Goal: Task Accomplishment & Management: Use online tool/utility

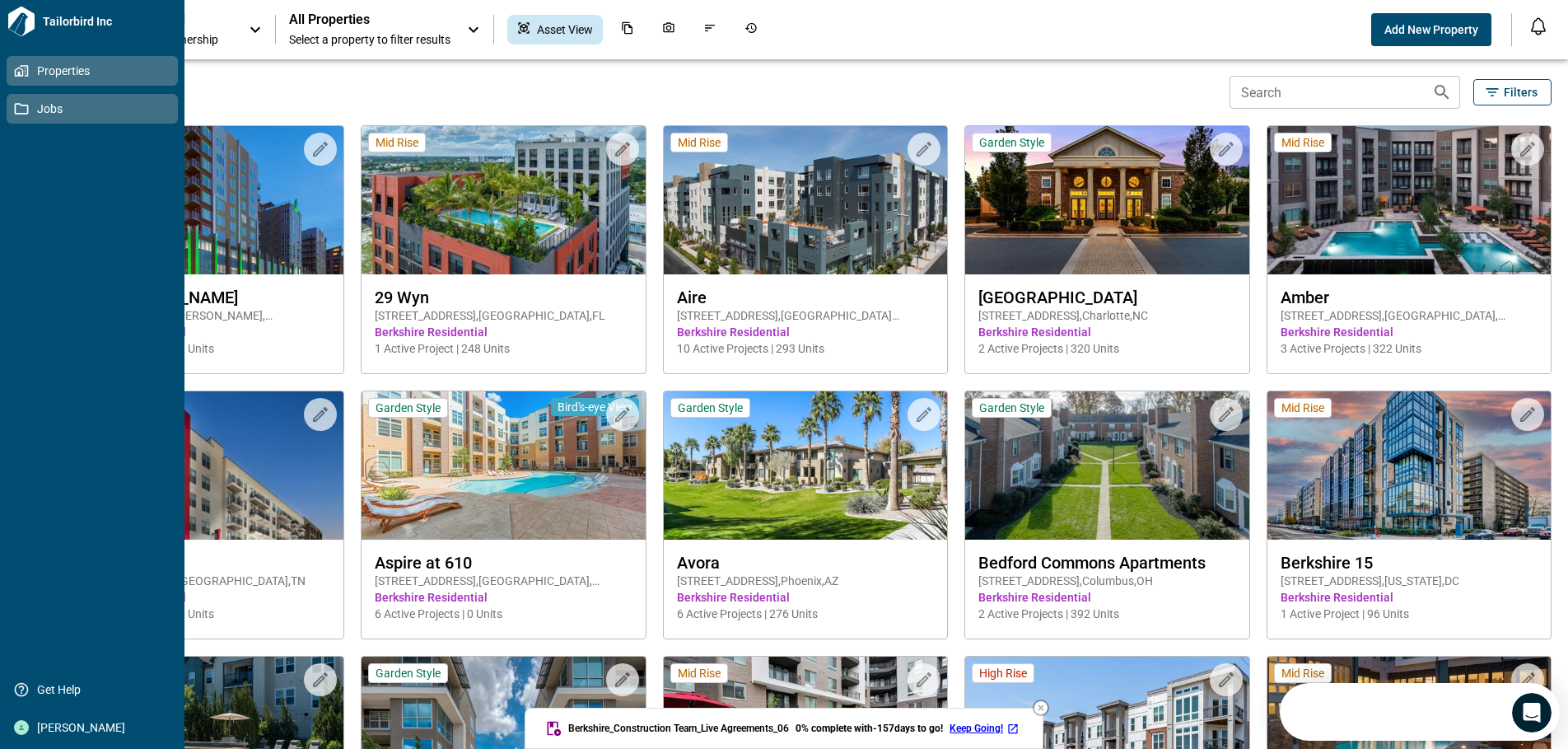
click at [18, 109] on icon at bounding box center [21, 109] width 15 height 15
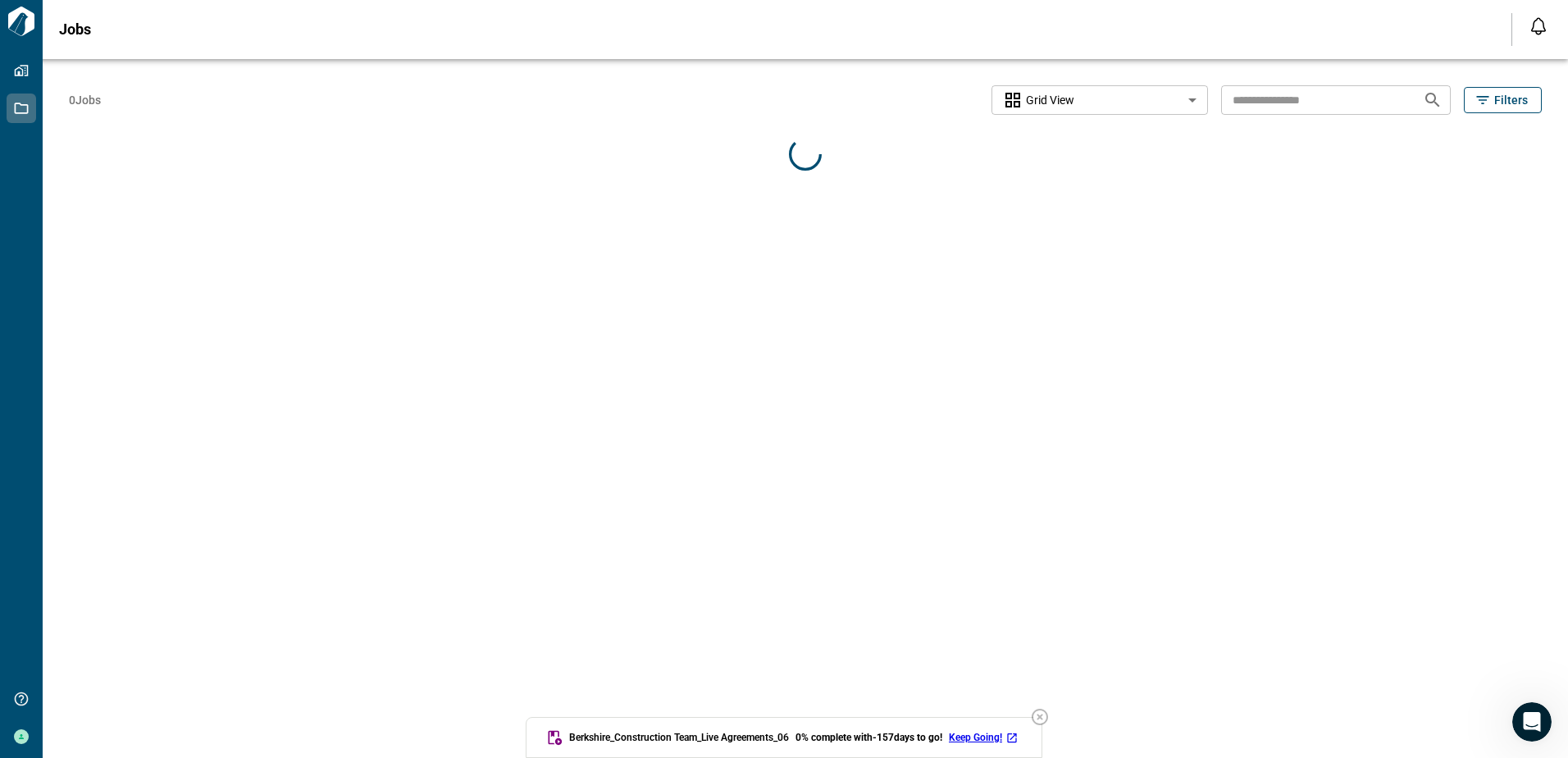
click at [1285, 99] on input "text" at bounding box center [1316, 99] width 189 height 30
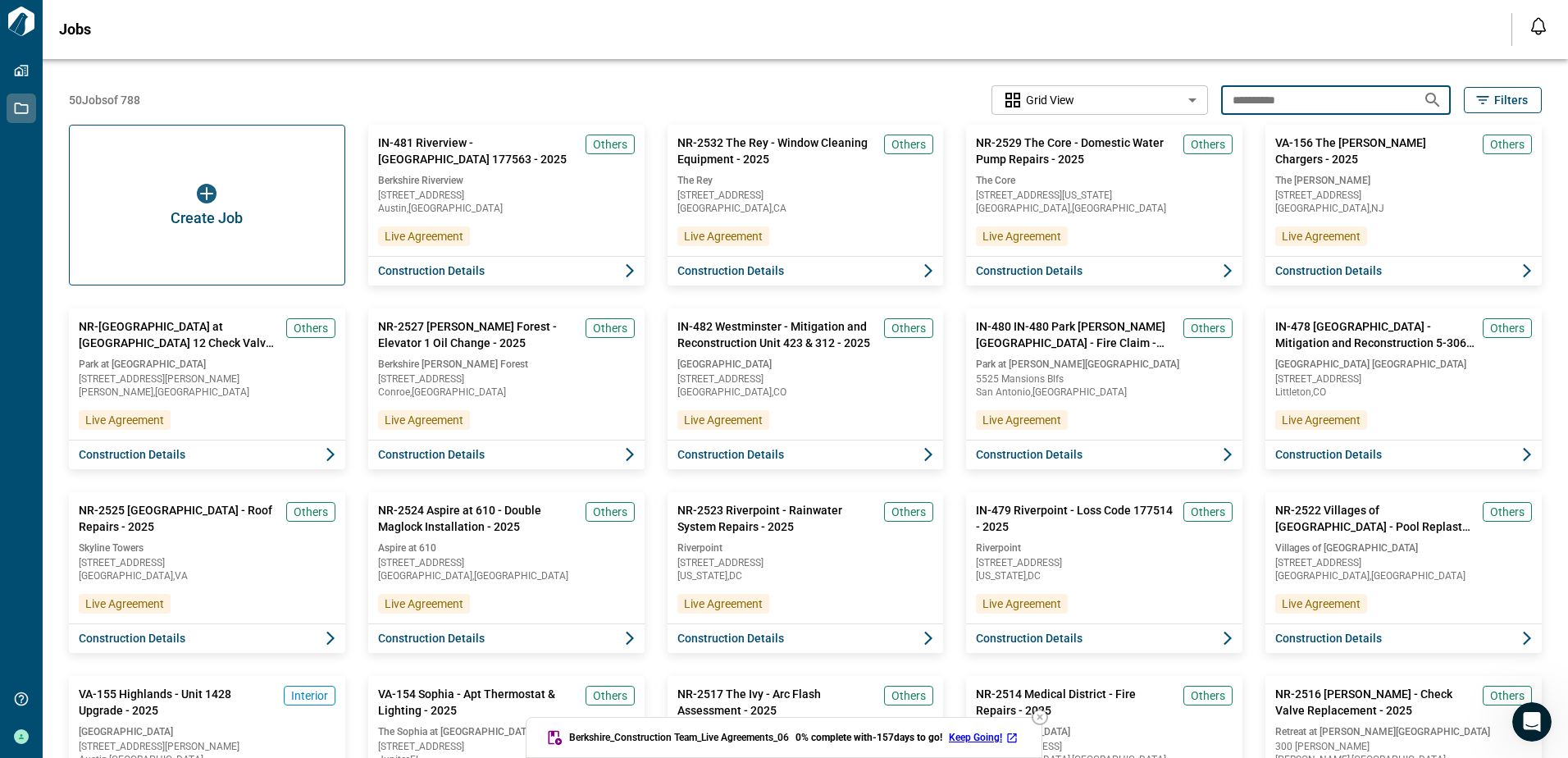
type input "**********"
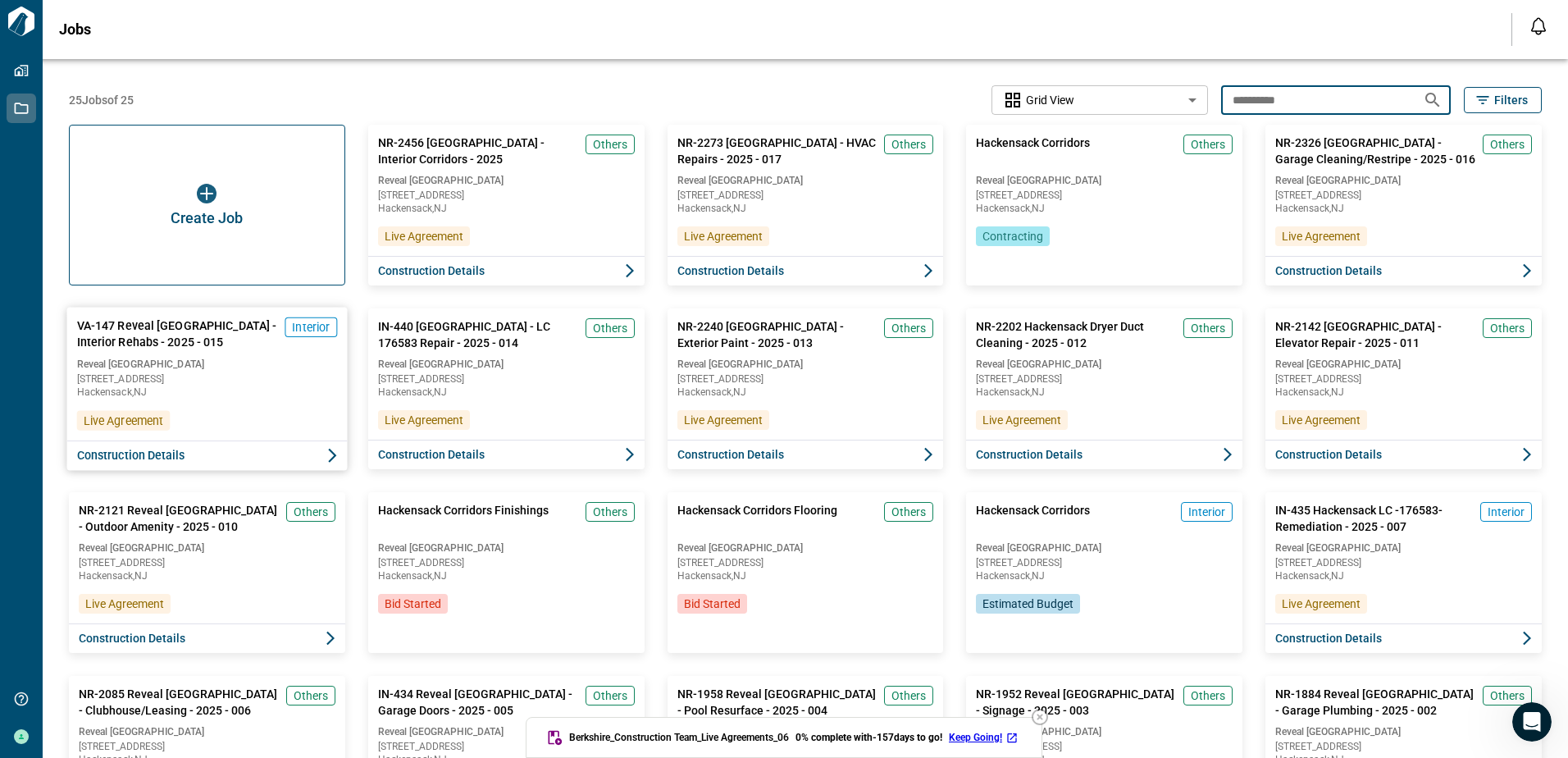
click at [120, 462] on span "Construction Details" at bounding box center [131, 455] width 108 height 17
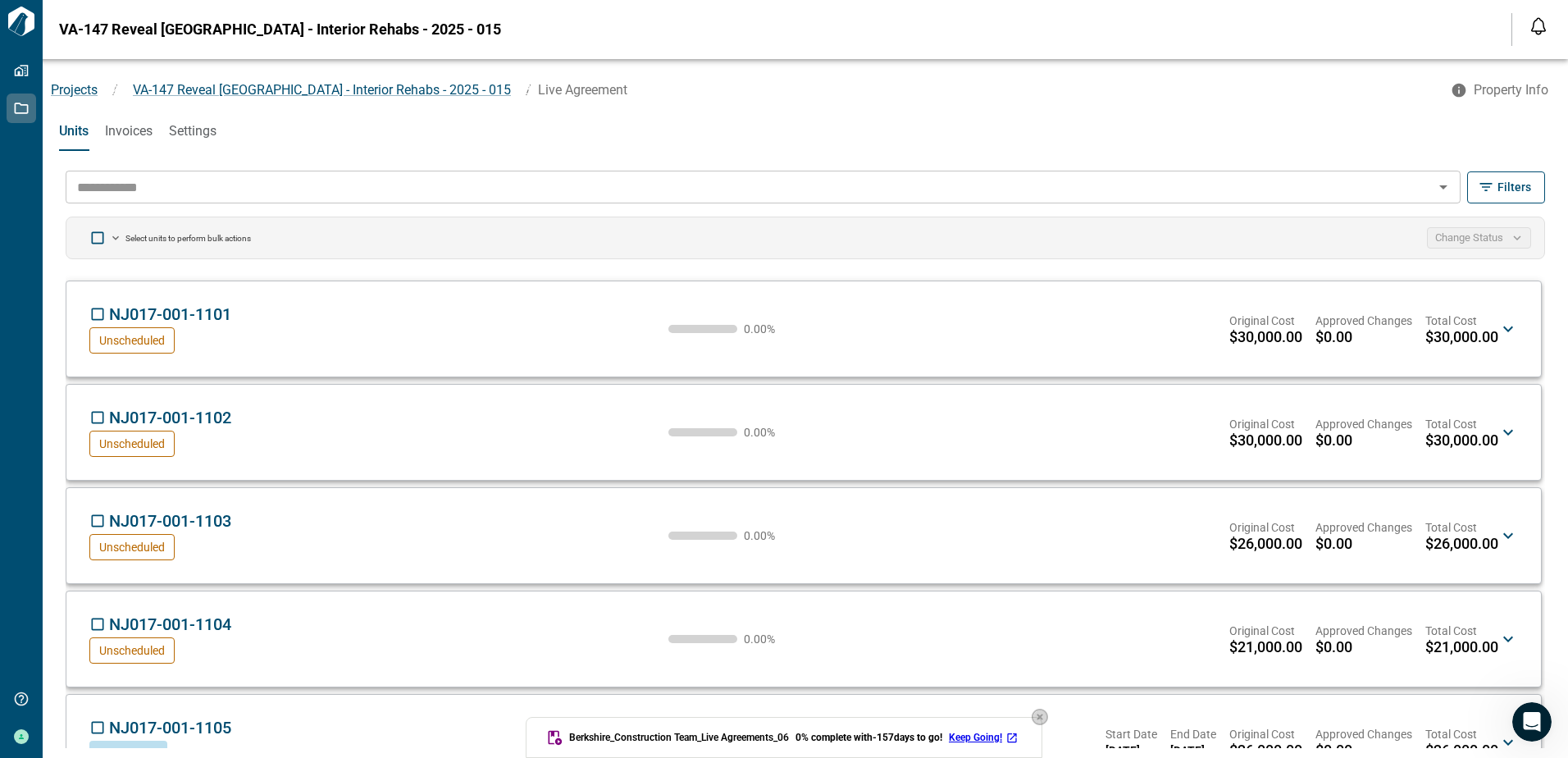
click at [1045, 717] on icon "button" at bounding box center [1040, 717] width 17 height 17
click at [120, 128] on span "Invoices" at bounding box center [128, 131] width 48 height 17
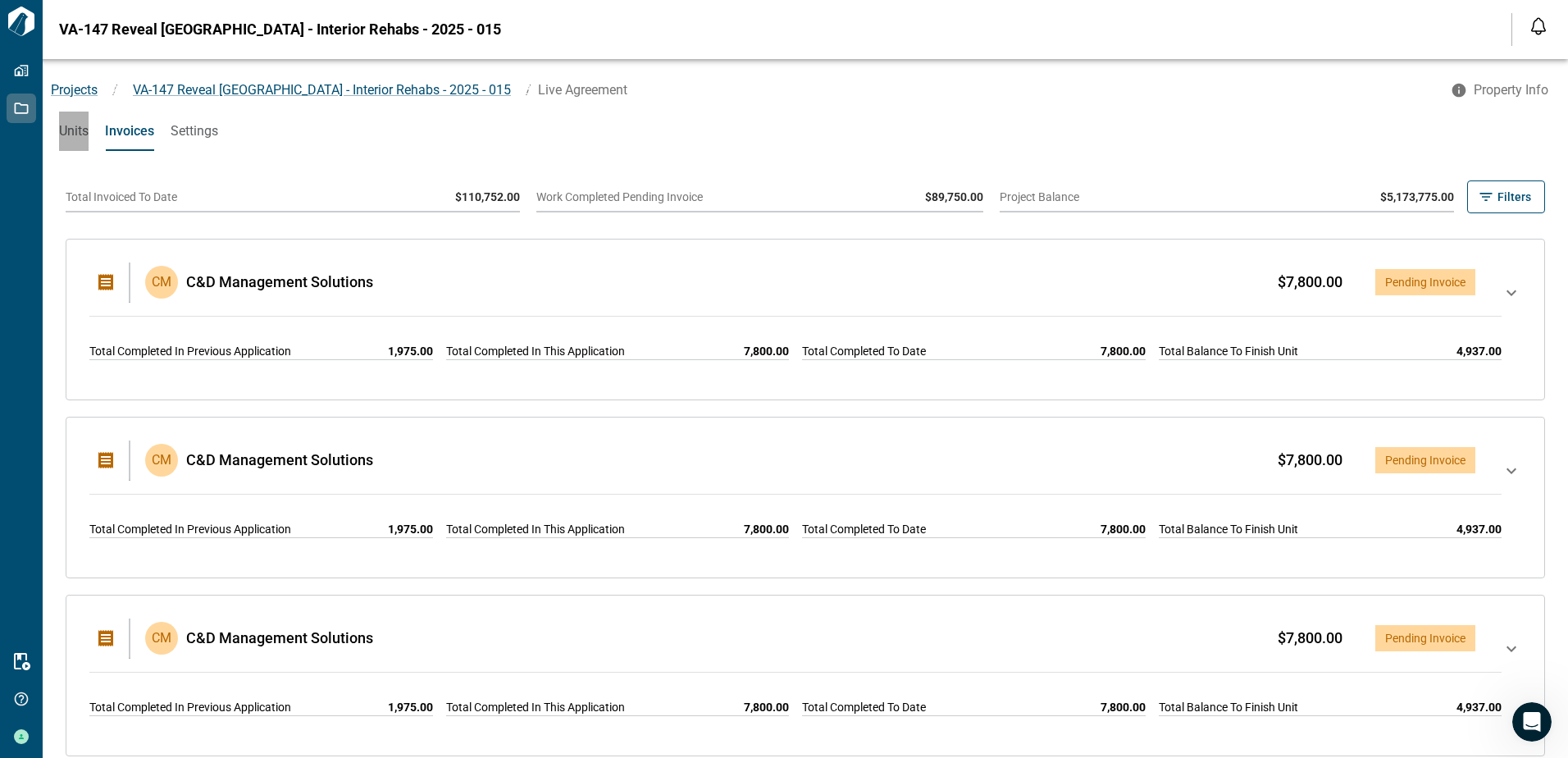
click at [69, 129] on span "Units" at bounding box center [73, 131] width 29 height 17
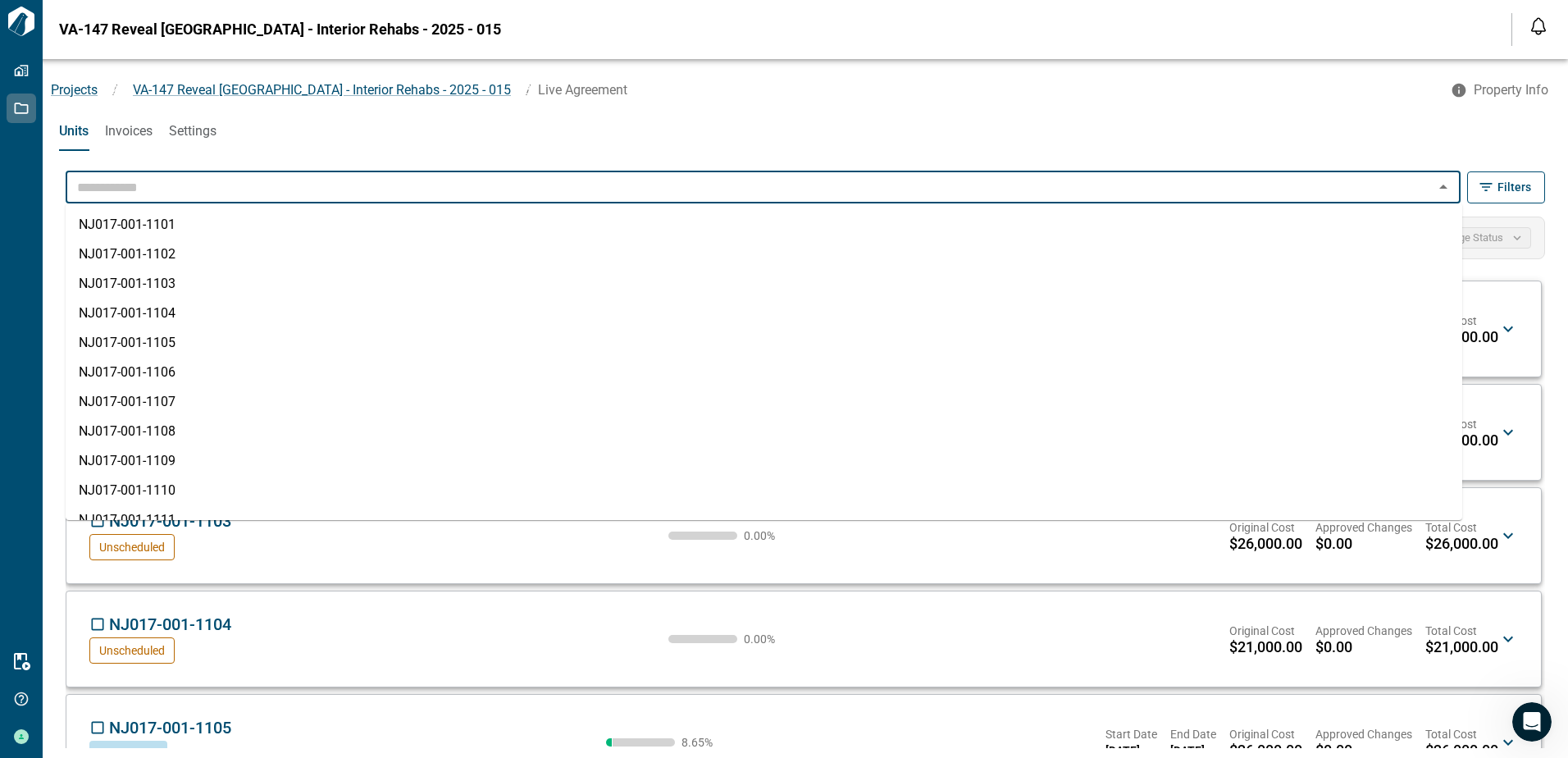
click at [143, 190] on input "text" at bounding box center [750, 186] width 1358 height 23
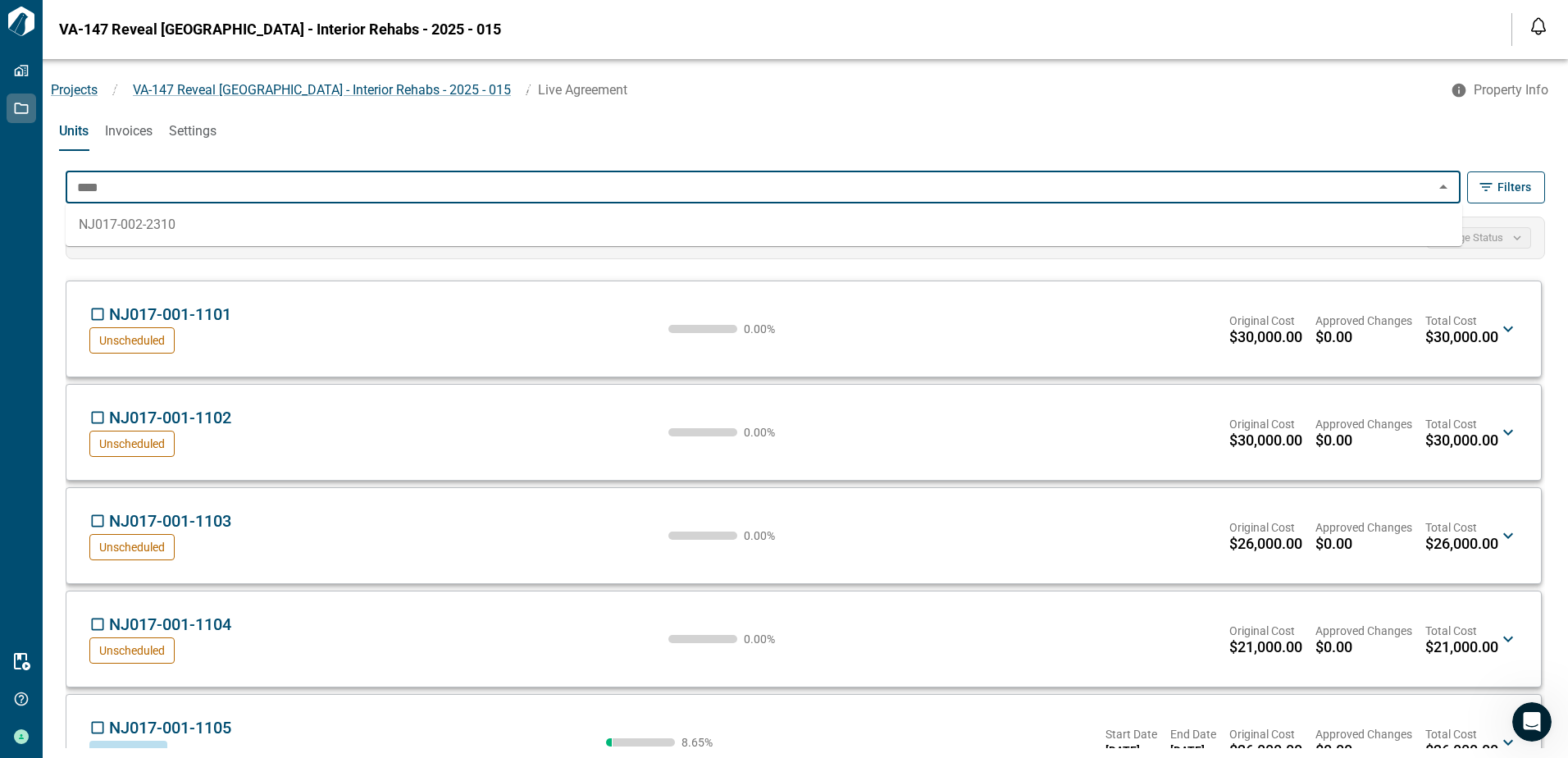
click at [150, 224] on li "NJ017-002-2310" at bounding box center [764, 225] width 1396 height 29
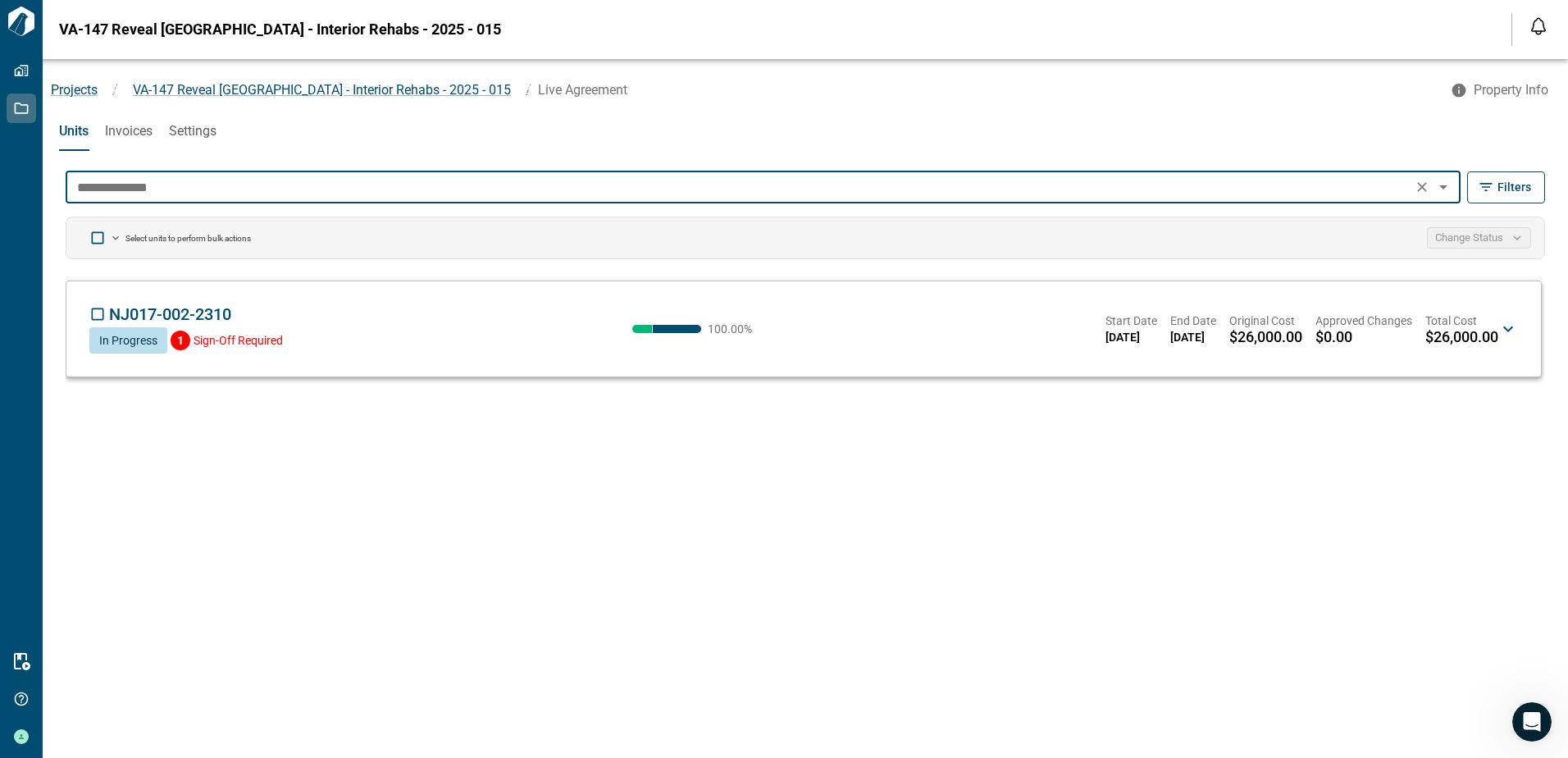
type input "**********"
click at [322, 318] on div "NJ017-002-2310 CM In Progress 1 Sign-Off Required 100.00 % Start Date [DATE] En…" at bounding box center [794, 329] width 1409 height 50
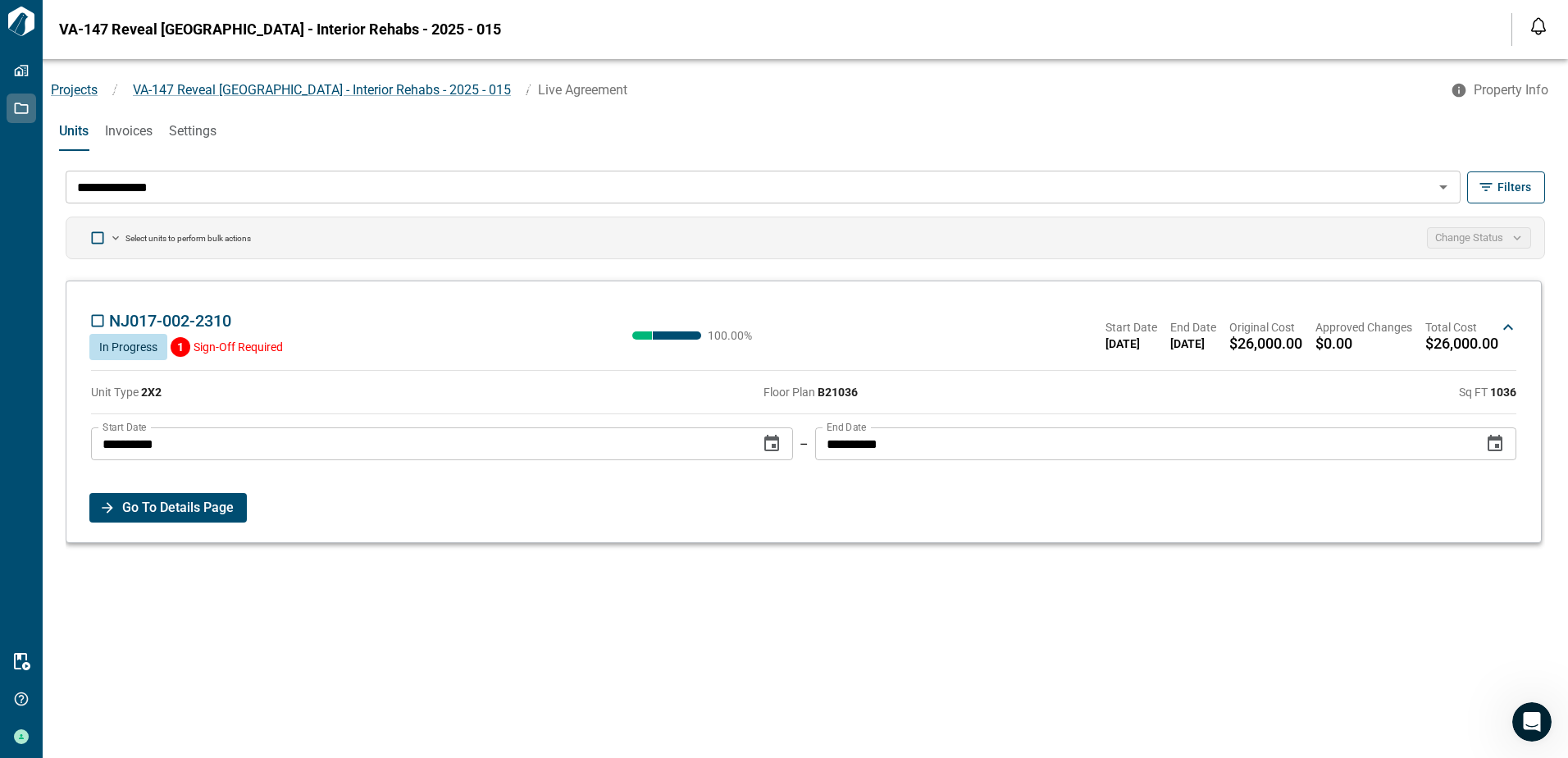
click at [170, 507] on span "Go To Details Page" at bounding box center [178, 507] width 112 height 29
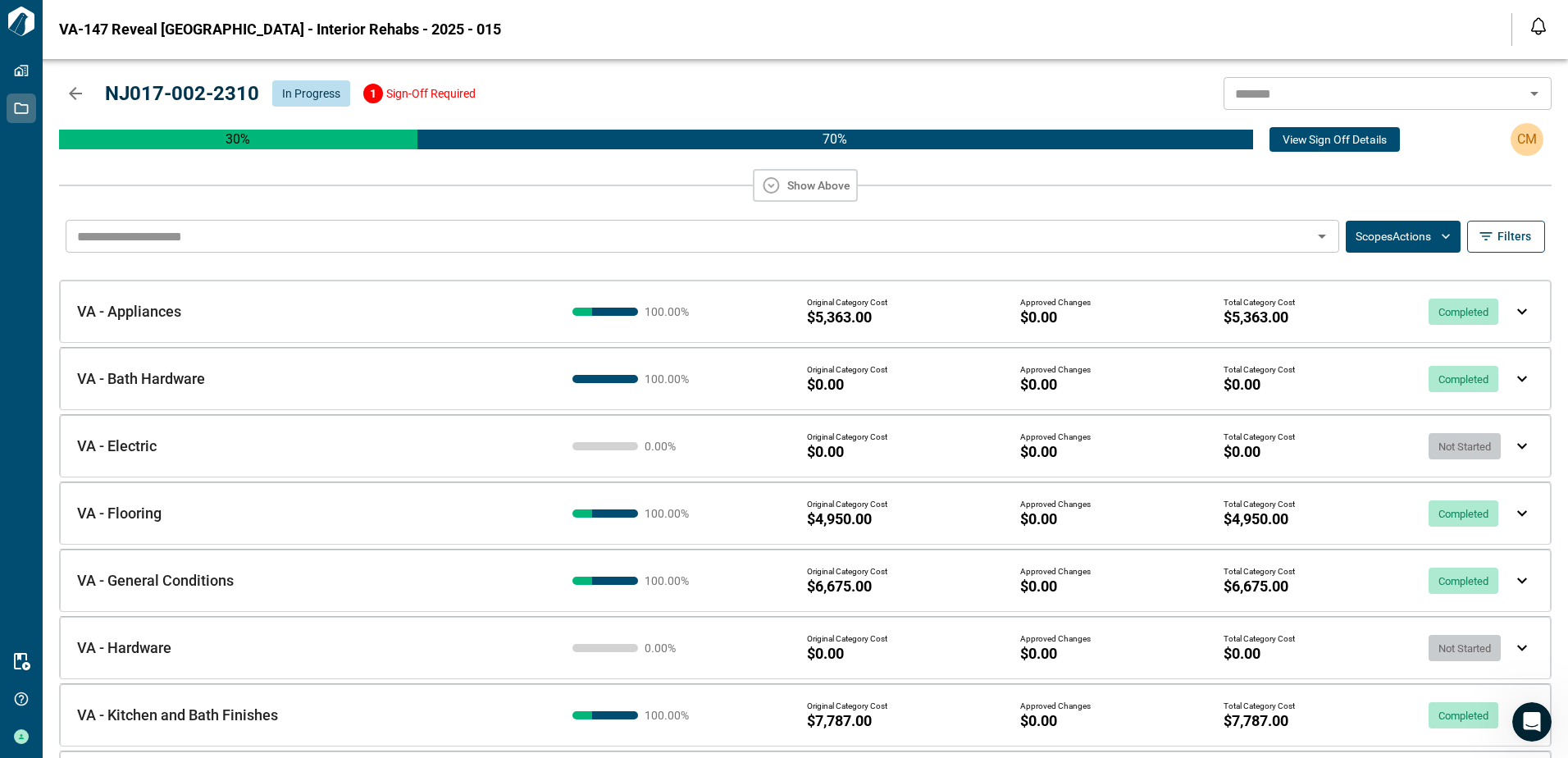
click at [76, 94] on icon "button" at bounding box center [75, 94] width 13 height 13
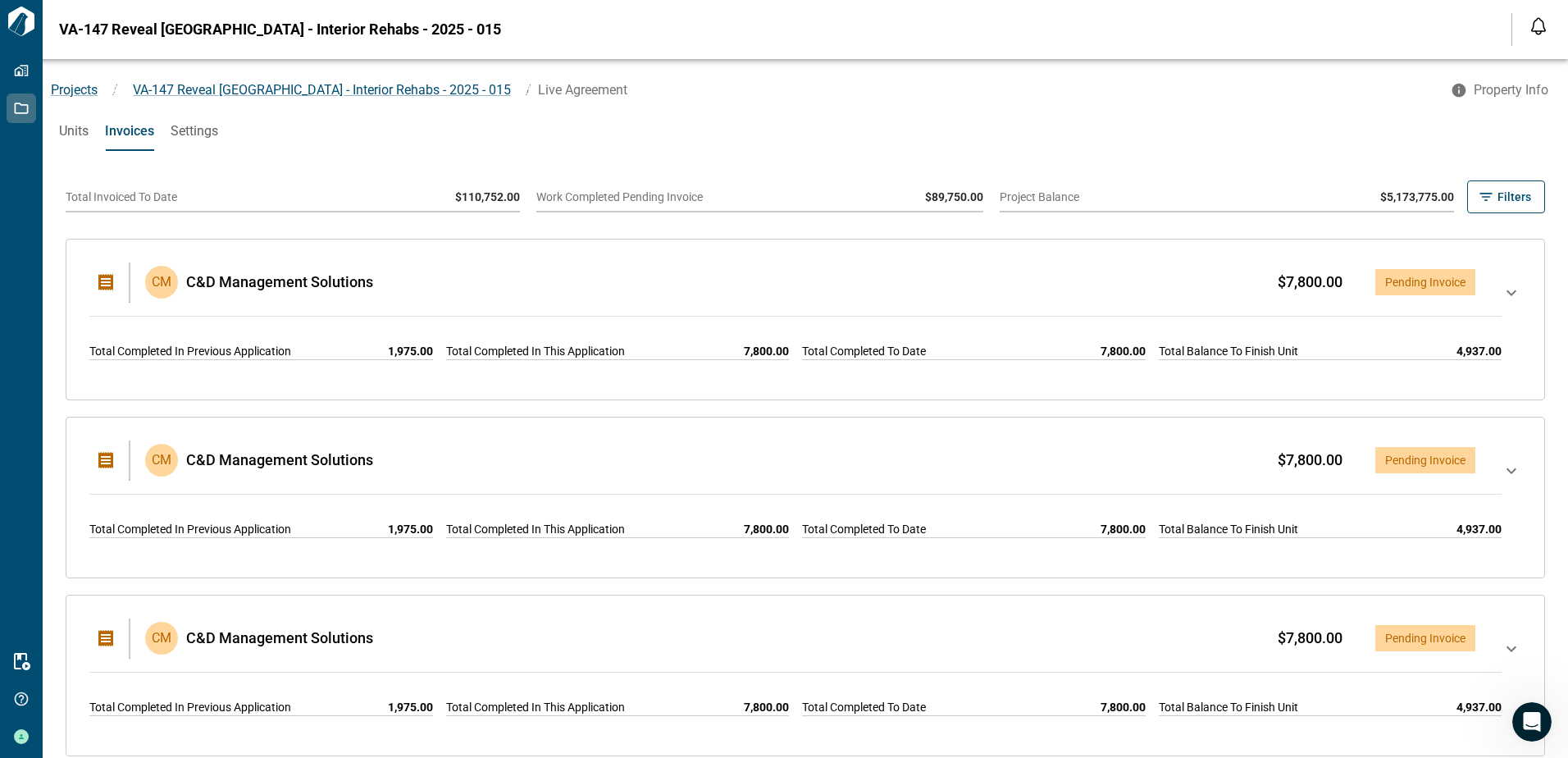
click at [1507, 294] on icon at bounding box center [1511, 293] width 10 height 6
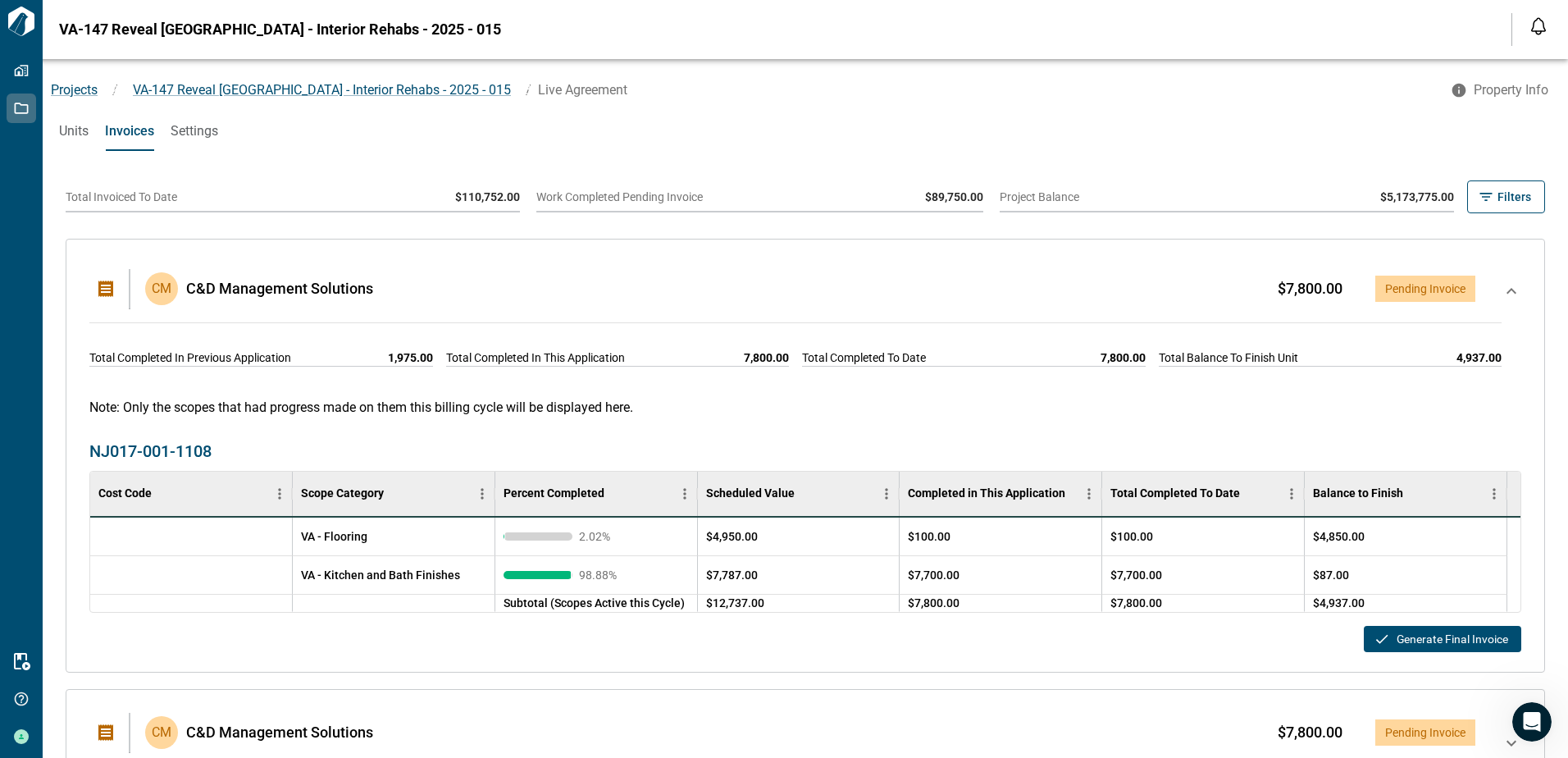
click at [1502, 294] on icon at bounding box center [1511, 318] width 19 height 72
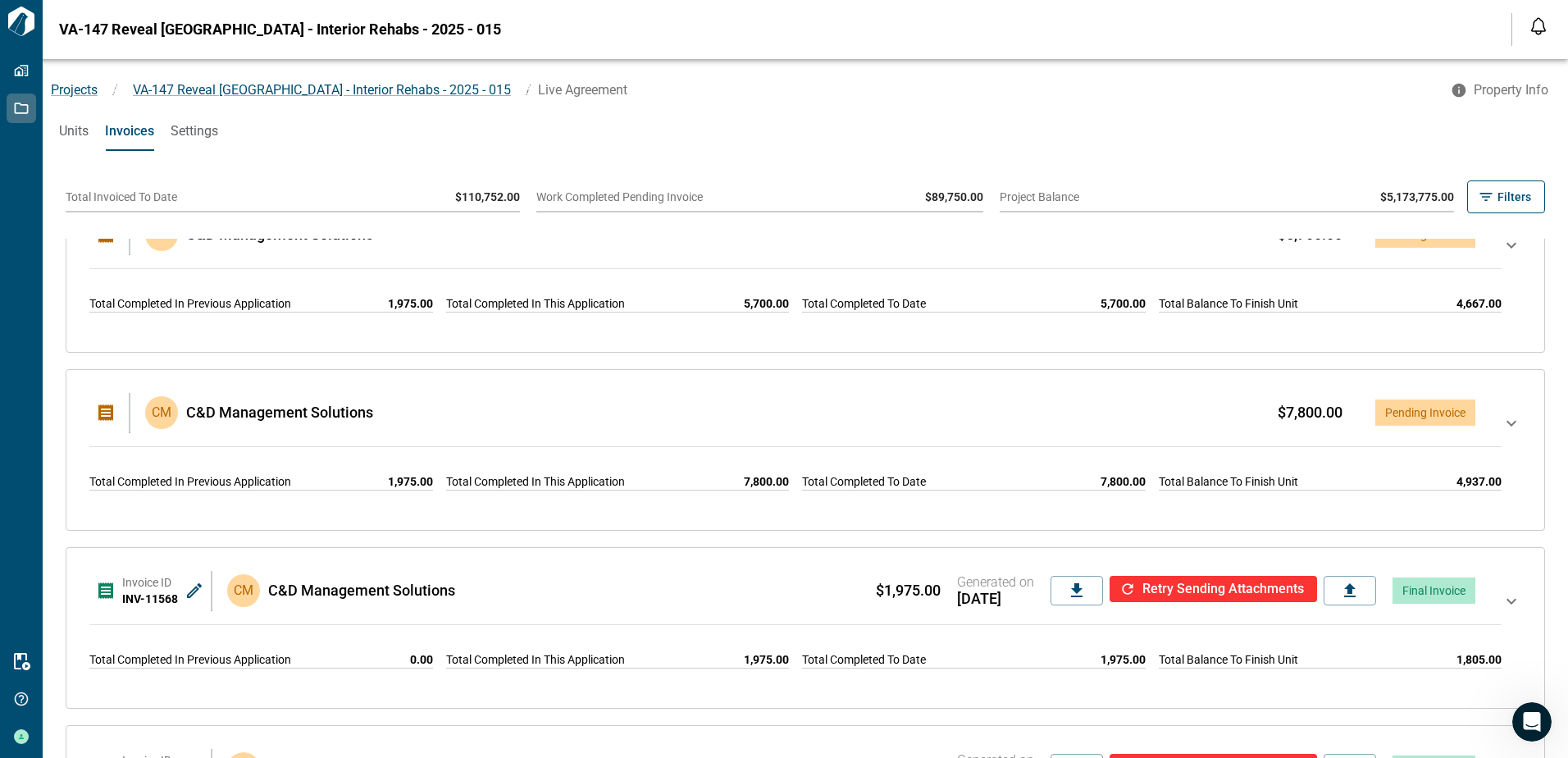
scroll to position [1211, 0]
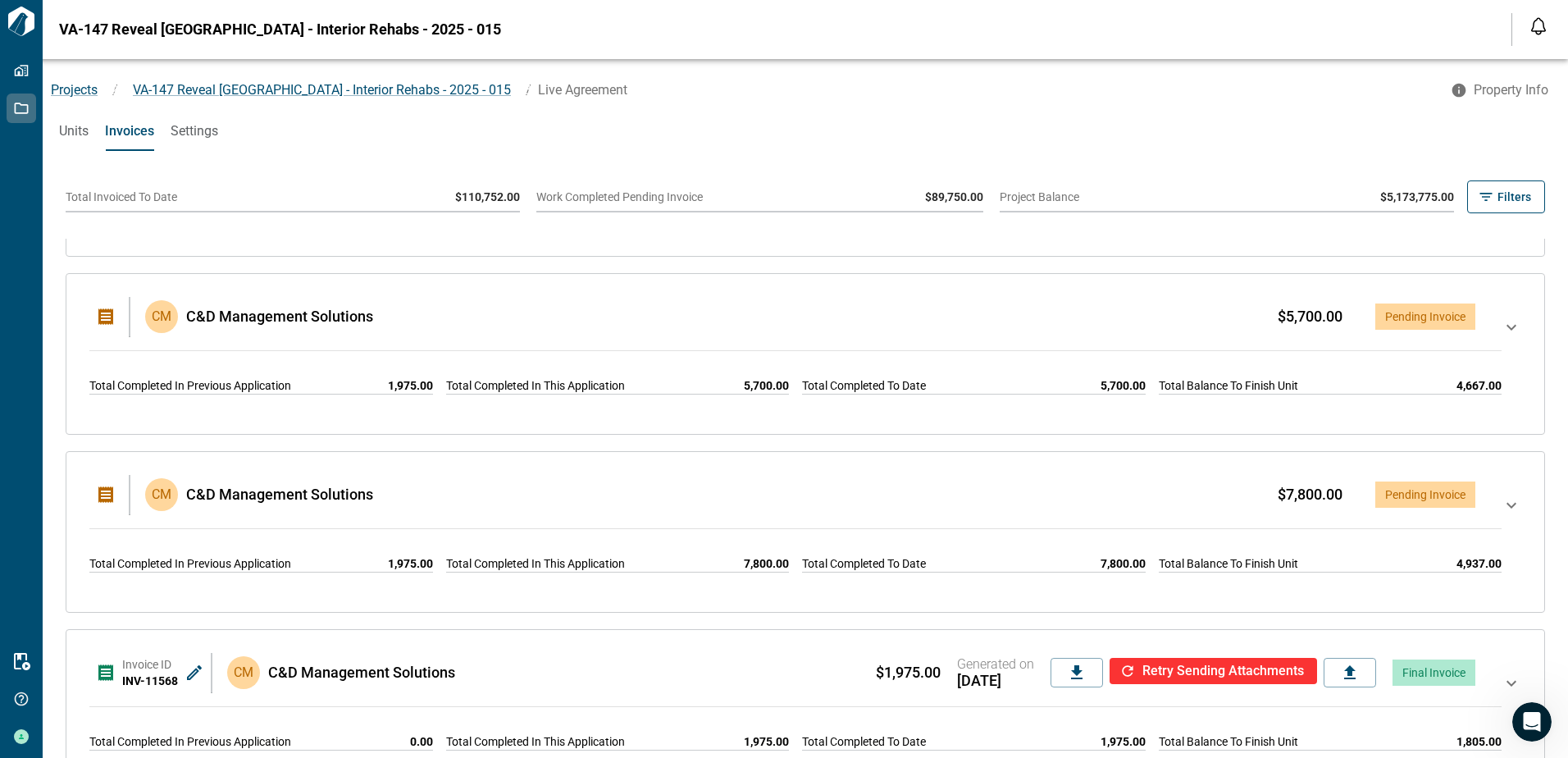
click at [1502, 502] on icon at bounding box center [1511, 531] width 19 height 72
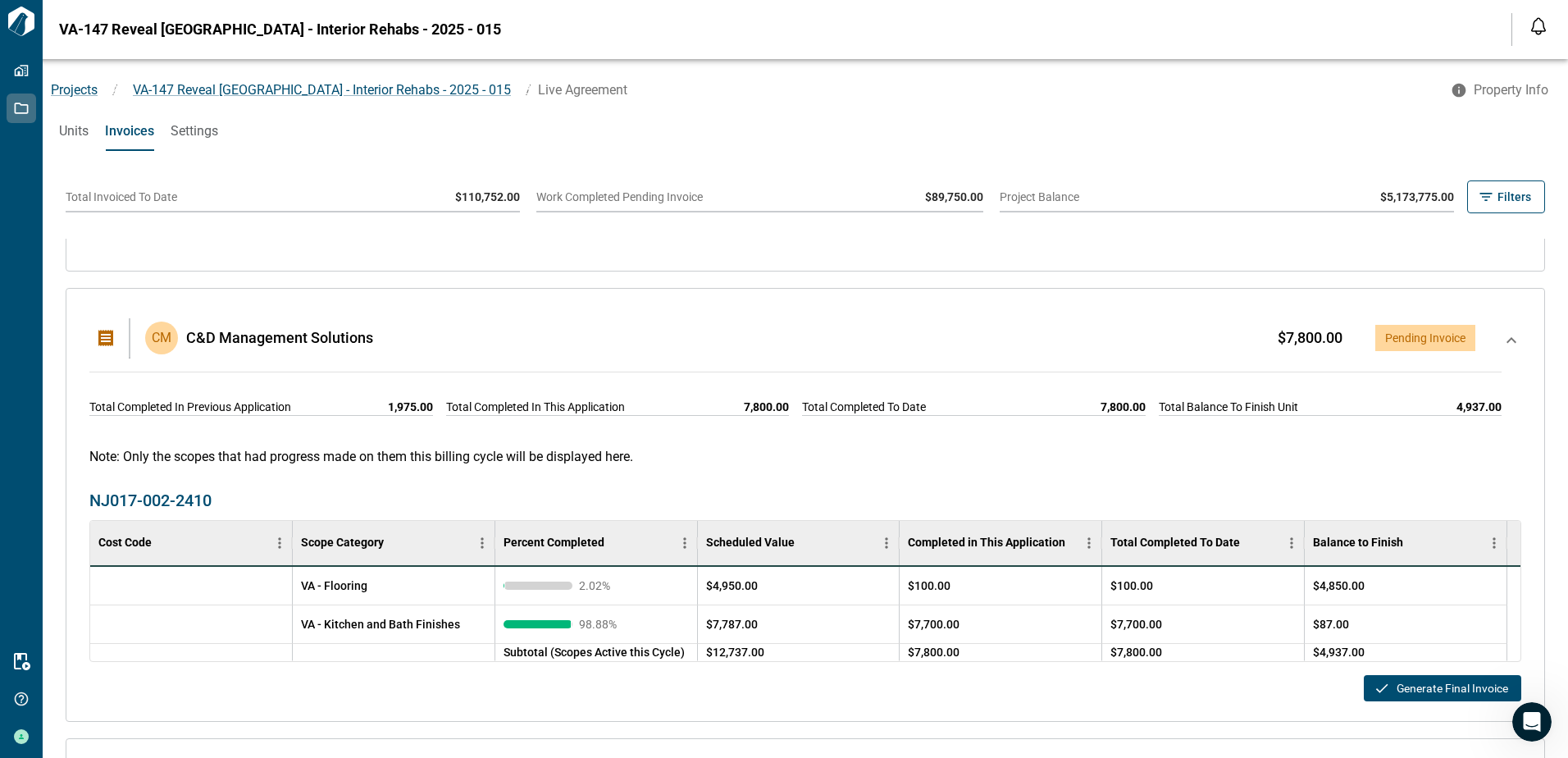
scroll to position [1376, 0]
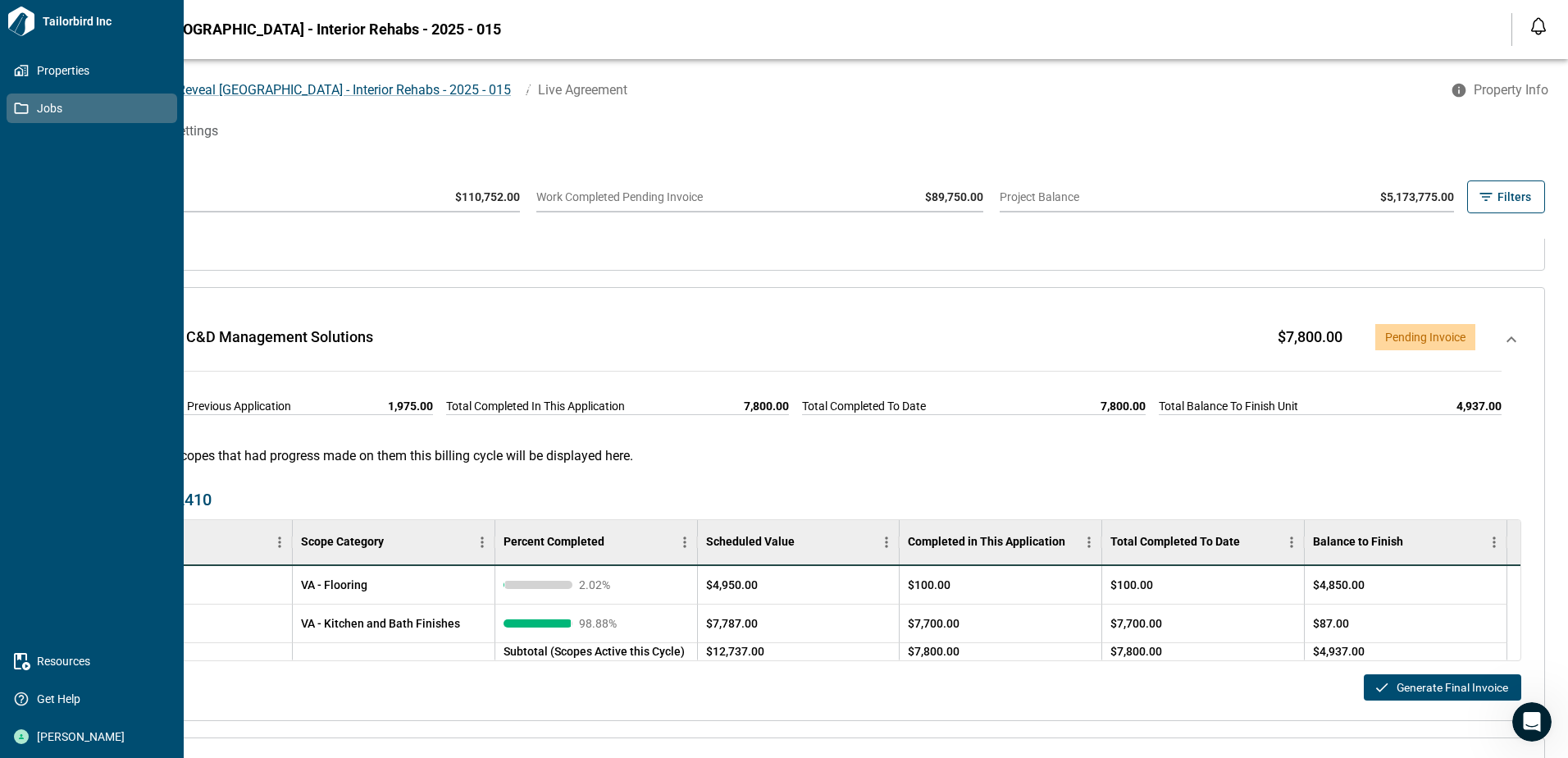
drag, startPoint x: 75, startPoint y: 133, endPoint x: 13, endPoint y: 173, distance: 73.8
click at [75, 133] on span "Units" at bounding box center [73, 131] width 29 height 17
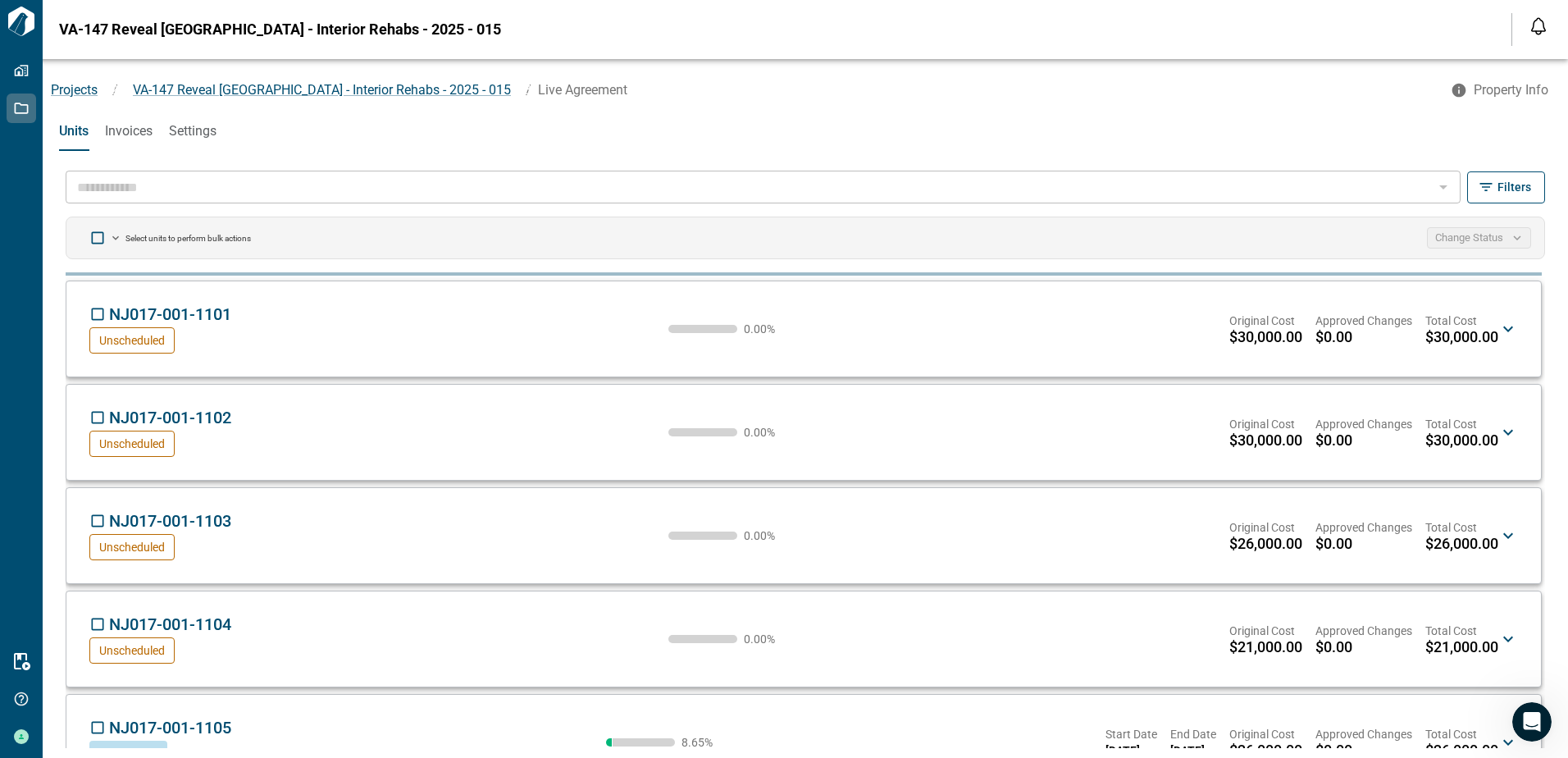
click at [130, 188] on input "text" at bounding box center [750, 186] width 1358 height 23
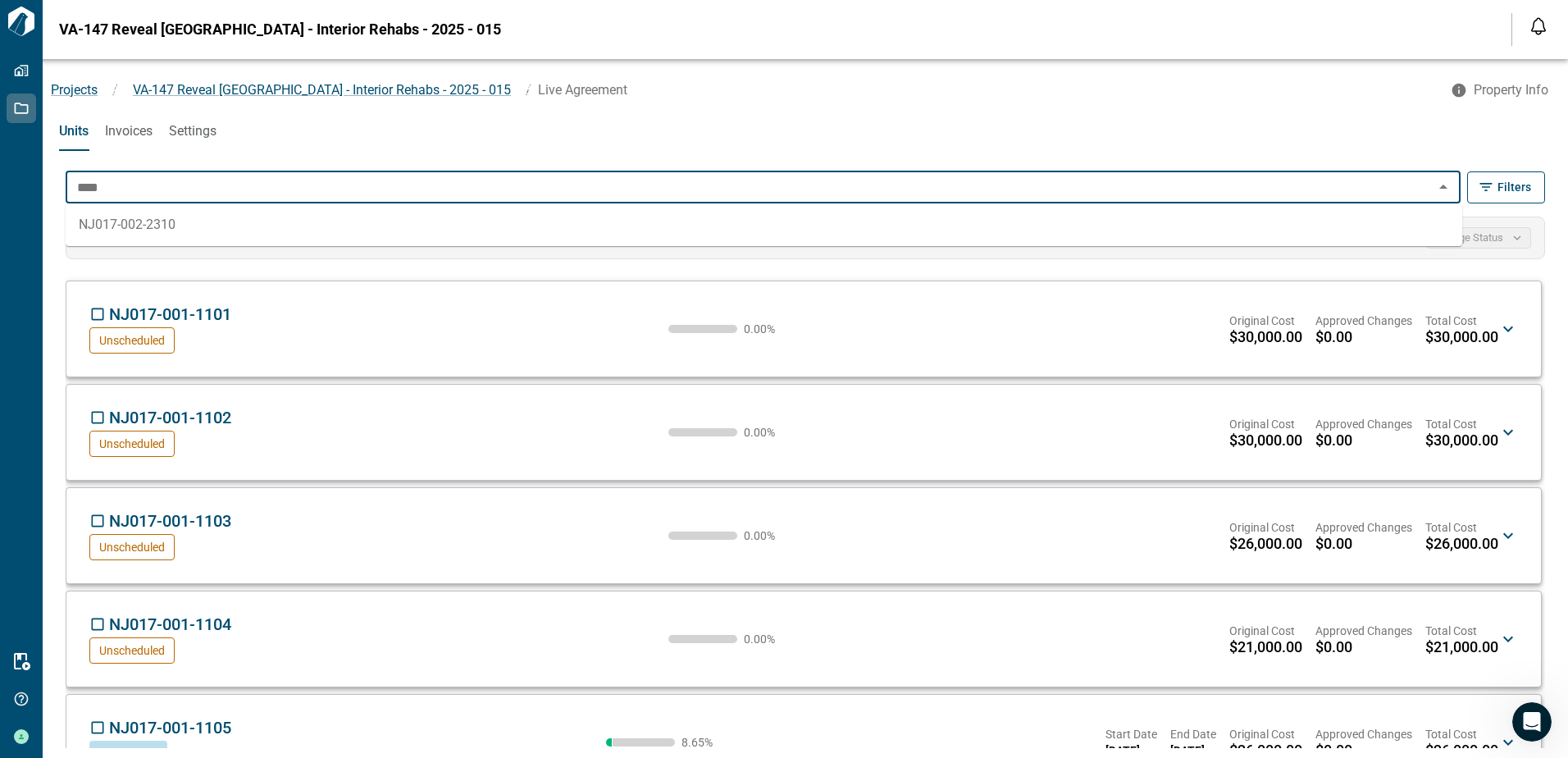
click at [150, 225] on li "NJ017-002-2310" at bounding box center [764, 225] width 1396 height 29
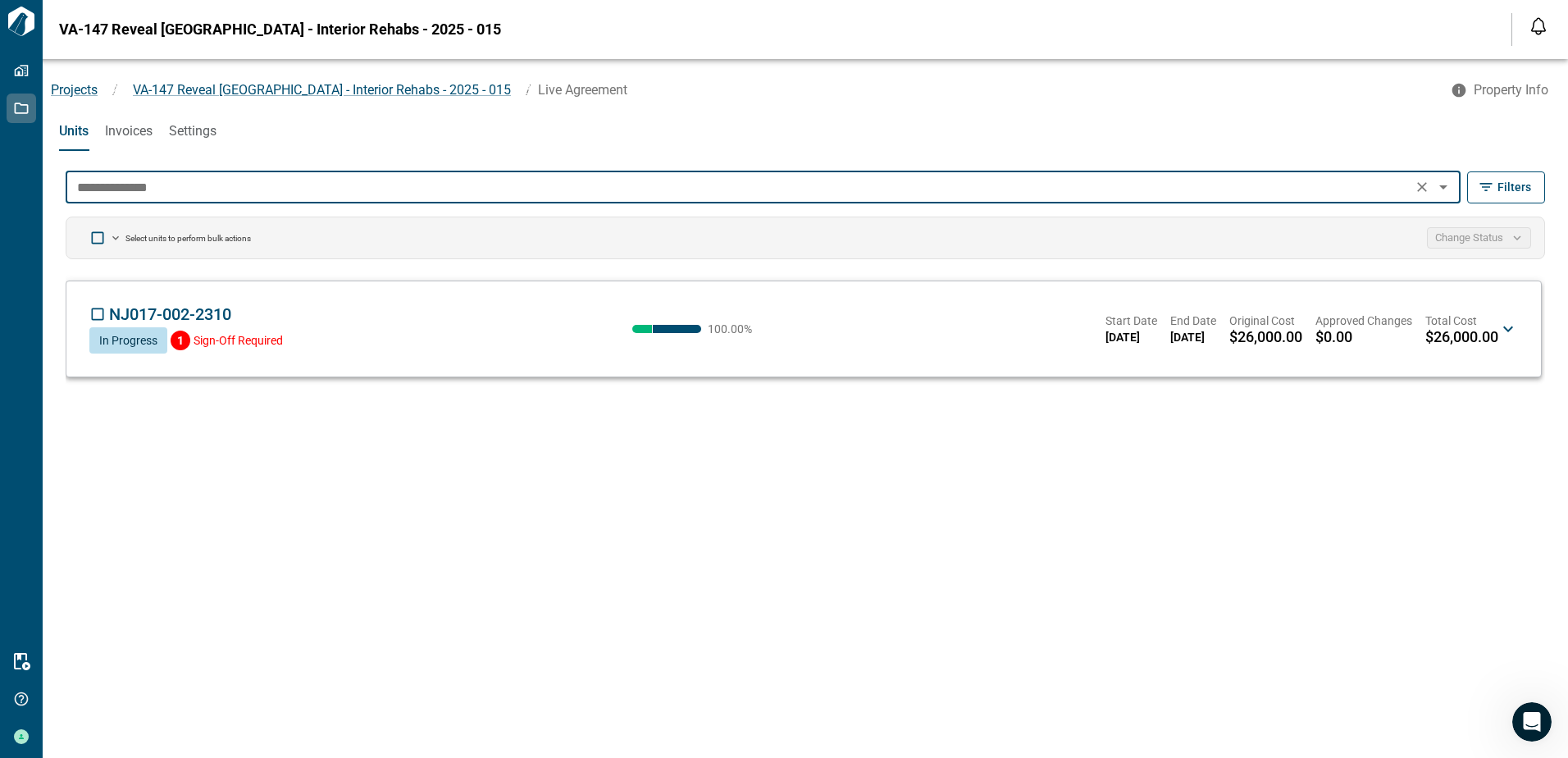
type input "**********"
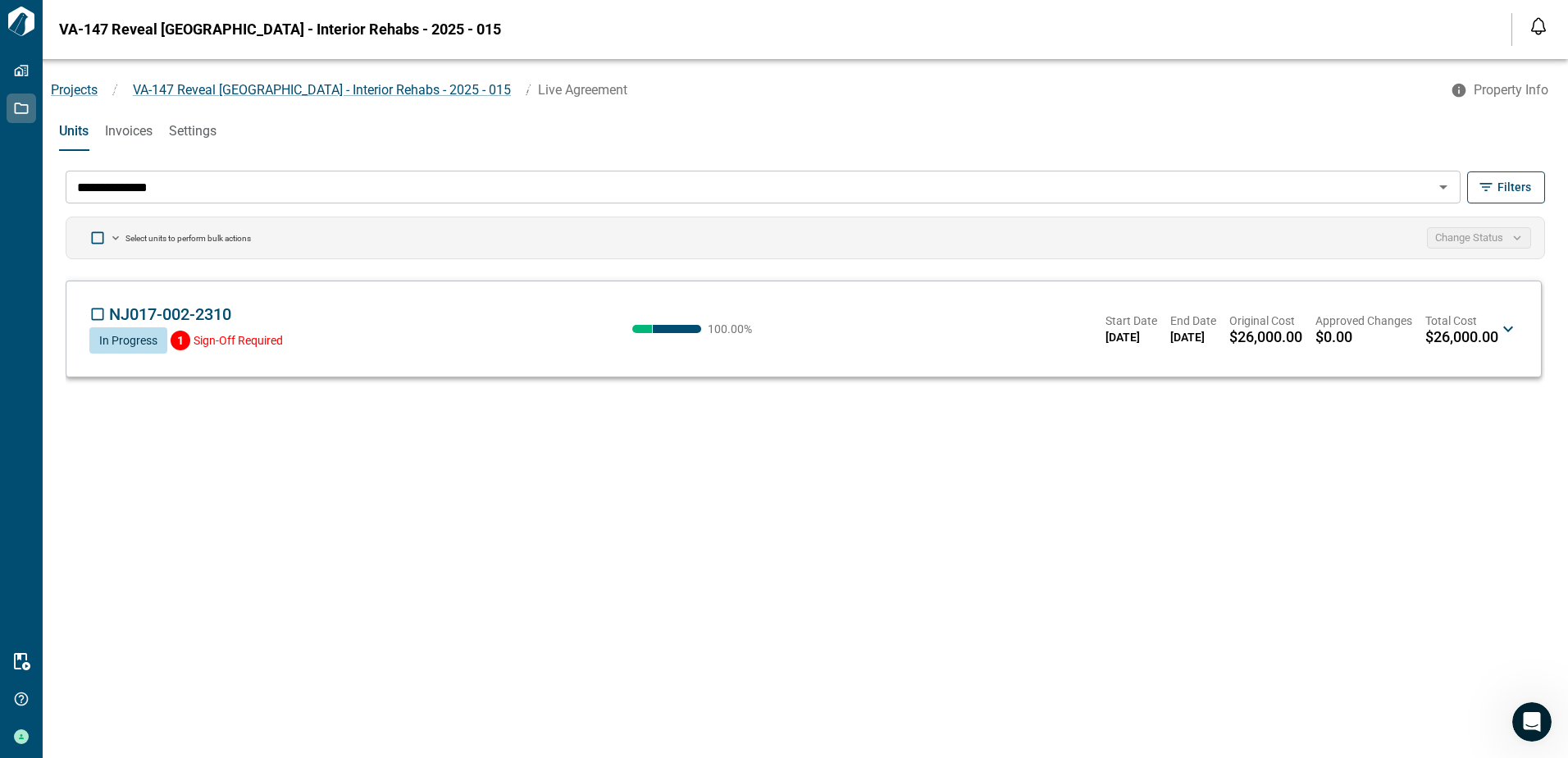
click at [206, 308] on span "NJ017-002-2310" at bounding box center [170, 314] width 122 height 19
click at [373, 329] on div "NJ017-002-2310 CM In Progress 1 Sign-Off Required 100.00 % Start Date [DATE] En…" at bounding box center [794, 329] width 1409 height 50
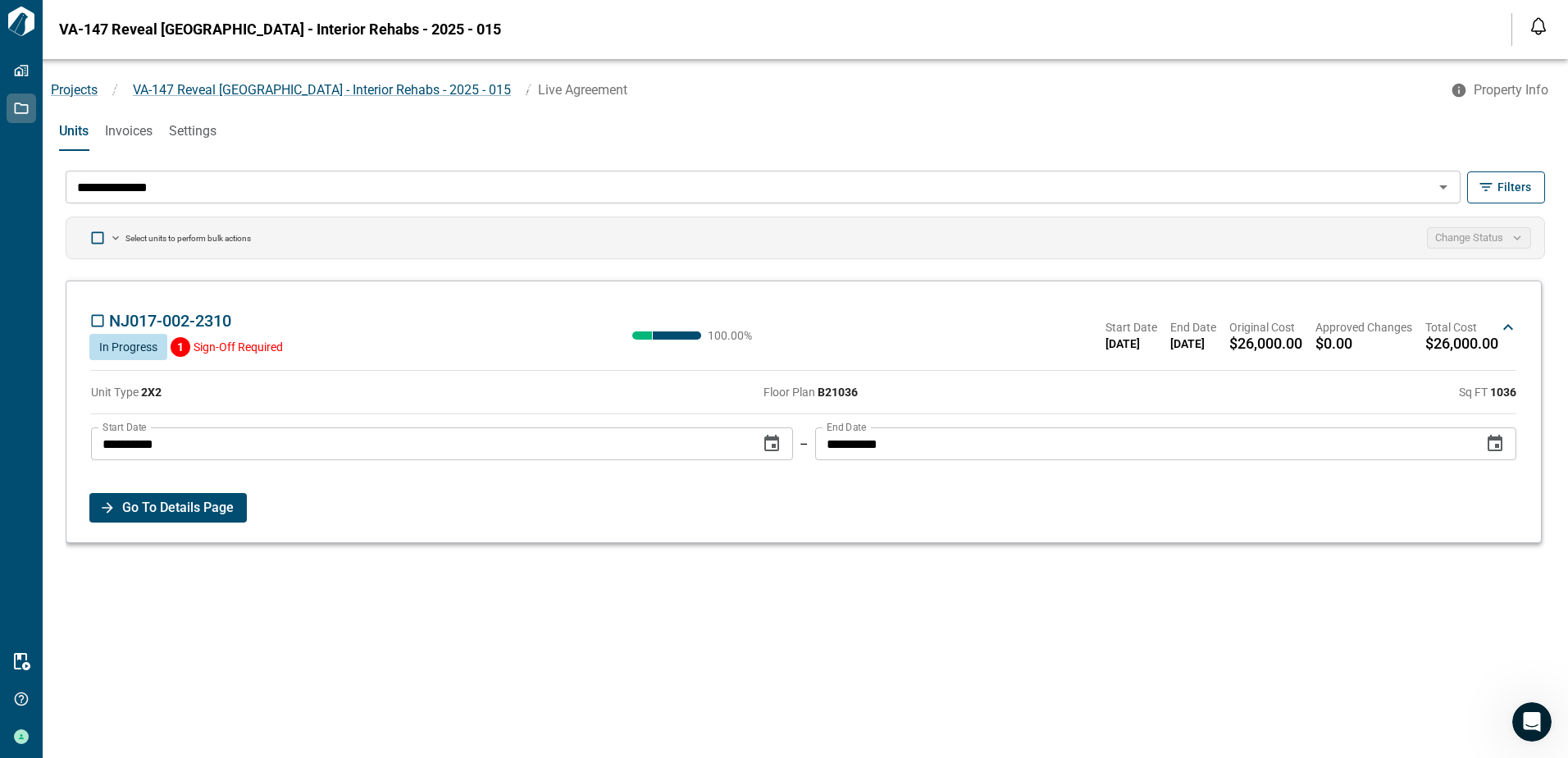
click at [159, 518] on span "Go To Details Page" at bounding box center [178, 507] width 112 height 29
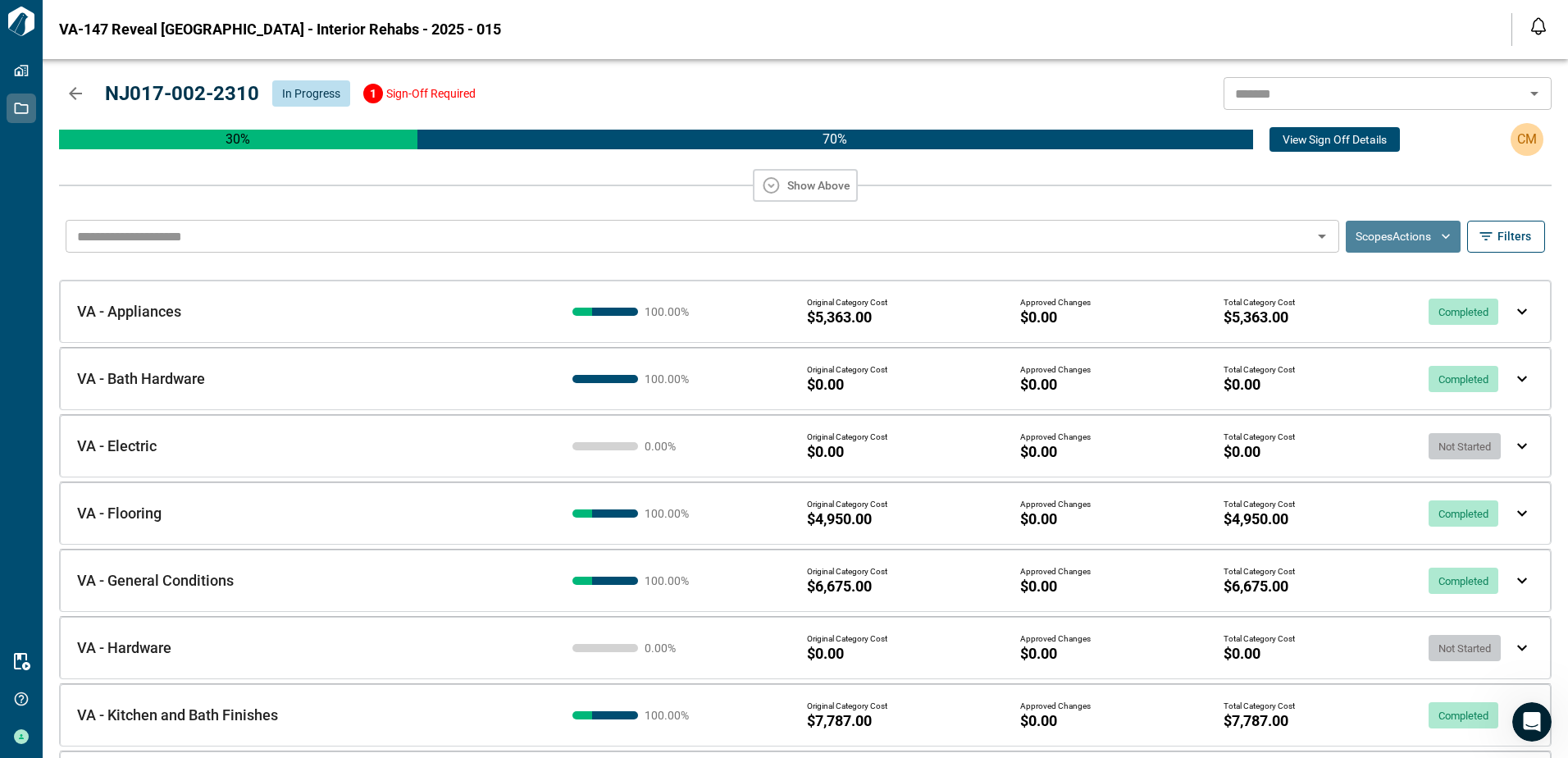
click at [1431, 245] on button "Scopes Actions" at bounding box center [1403, 236] width 115 height 32
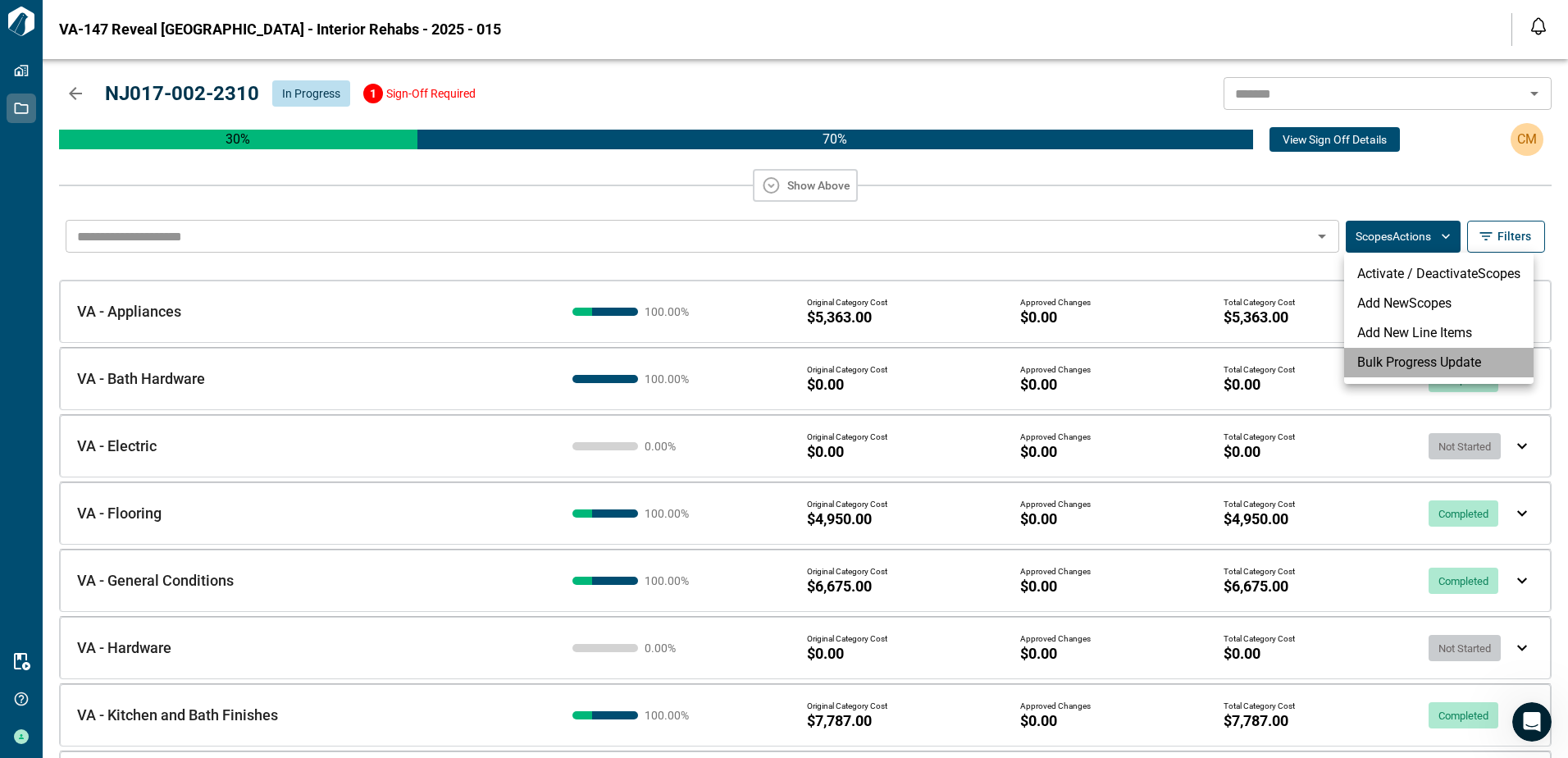
click at [1362, 356] on li "Bulk Progress Update" at bounding box center [1439, 362] width 189 height 29
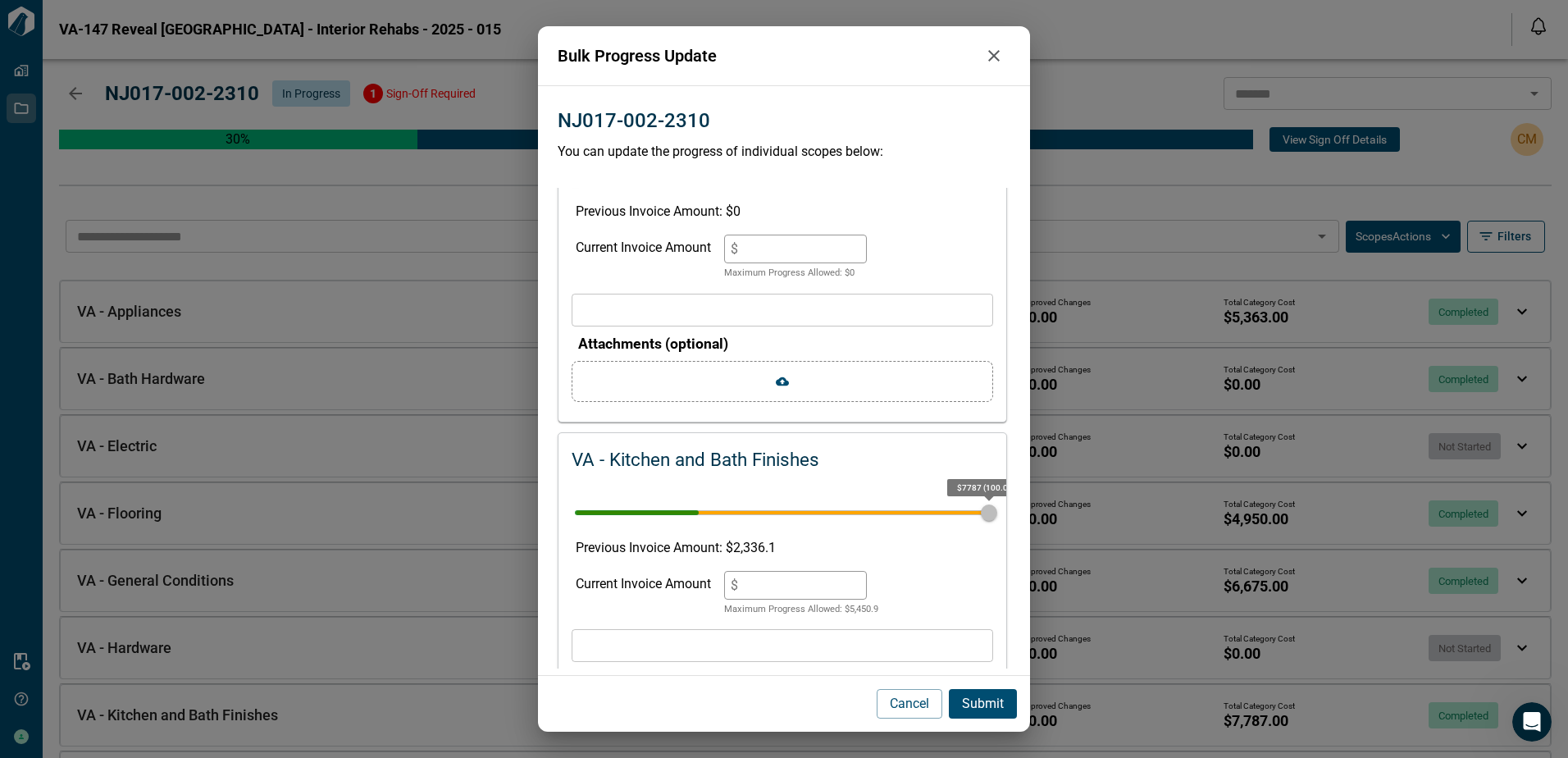
scroll to position [1558, 0]
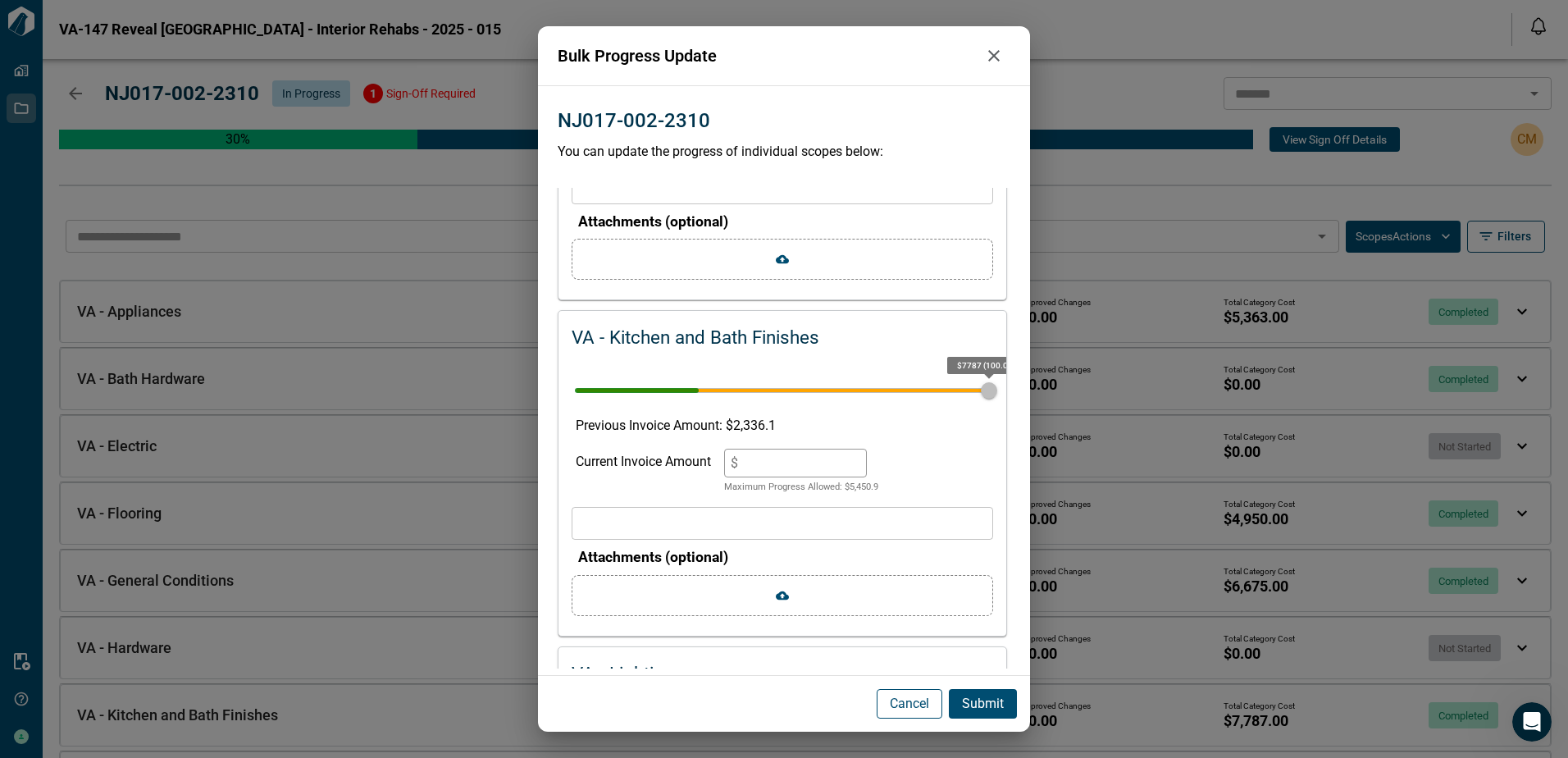
click at [909, 708] on p "Cancel" at bounding box center [909, 703] width 39 height 19
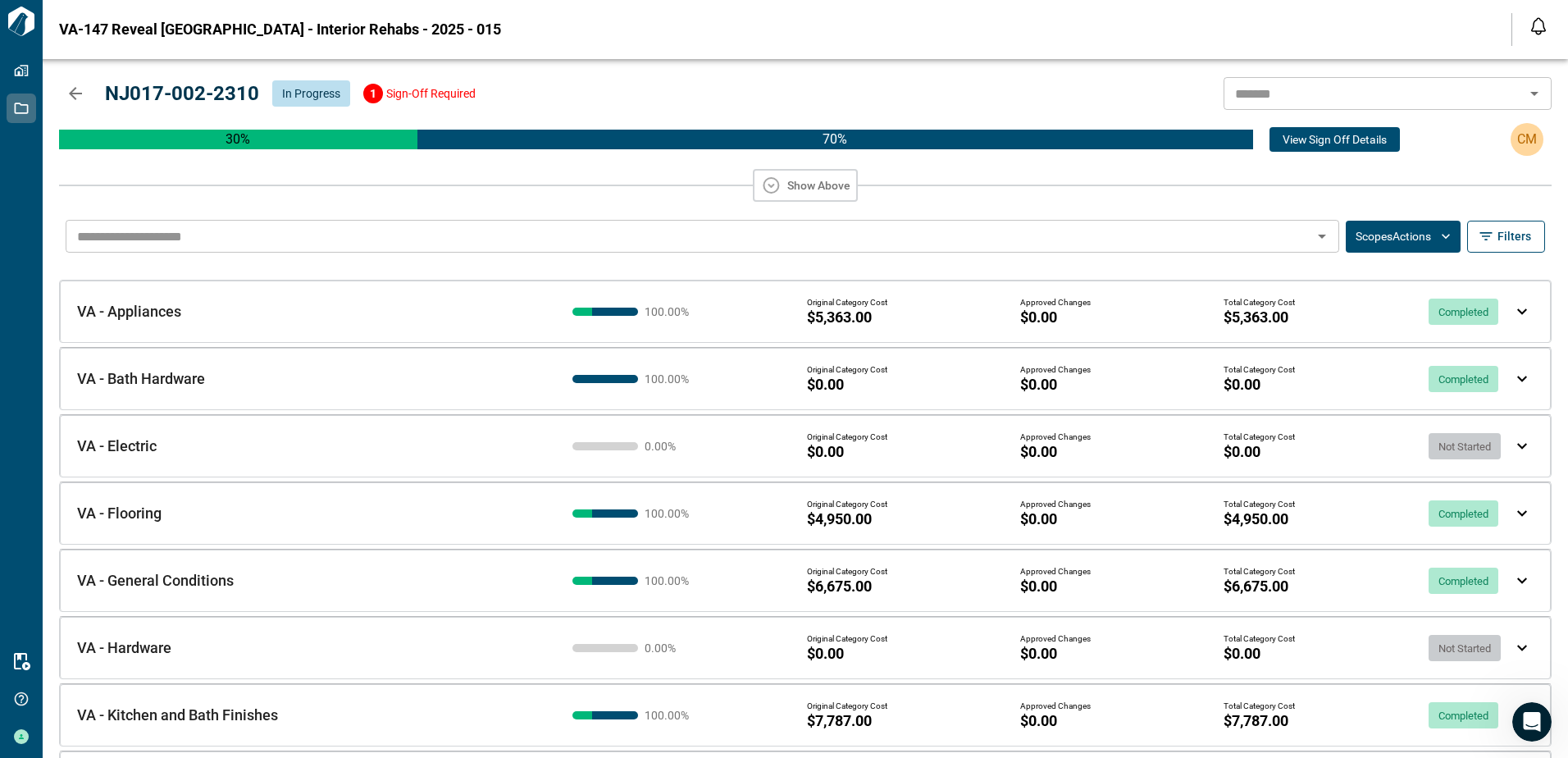
click at [808, 189] on button "Show Above" at bounding box center [806, 185] width 105 height 33
